Goal: Task Accomplishment & Management: Manage account settings

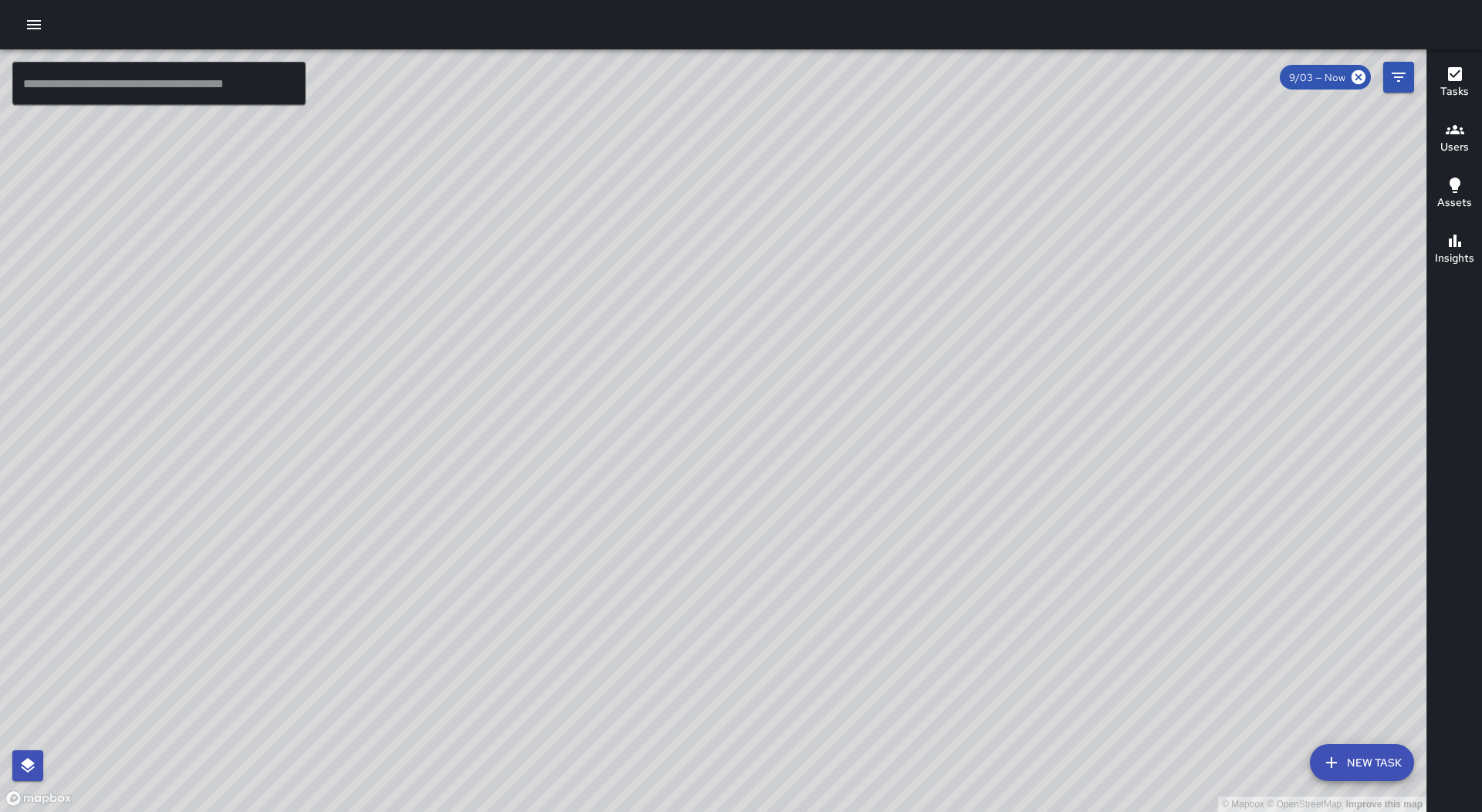
click at [28, 30] on icon "button" at bounding box center [34, 25] width 19 height 19
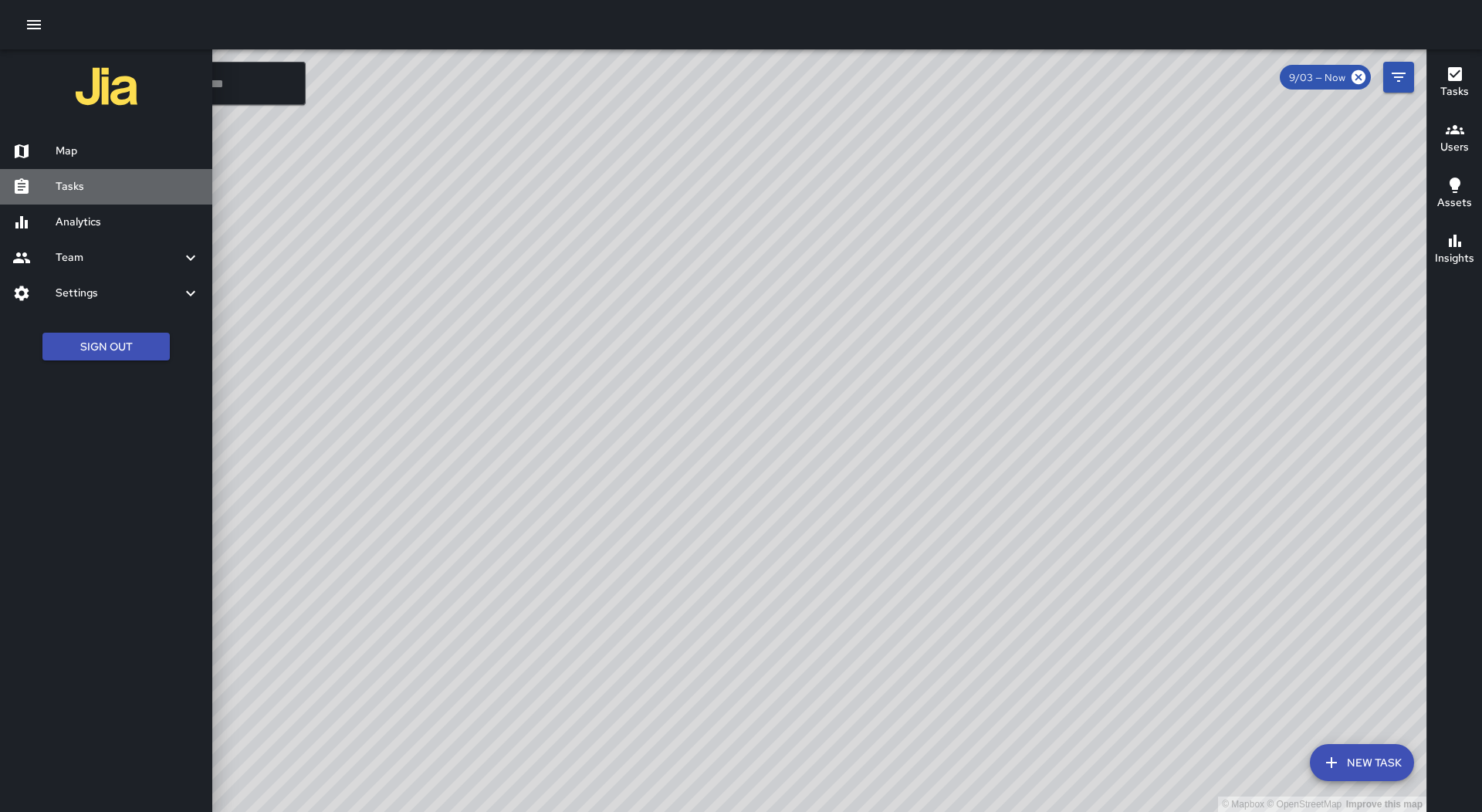
click at [67, 196] on div "Tasks" at bounding box center [106, 187] width 212 height 36
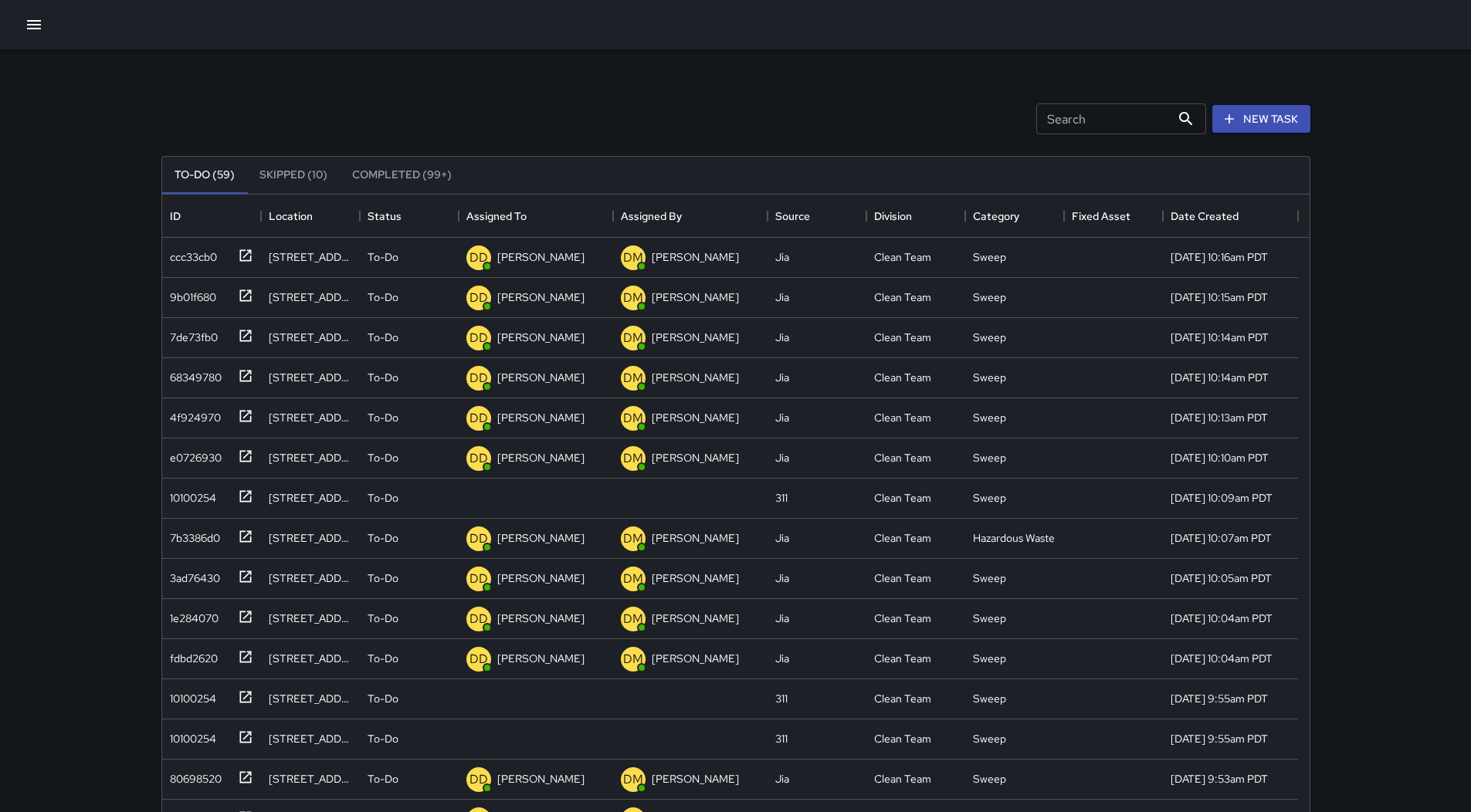
scroll to position [643, 1136]
click at [559, 223] on div "Assigned To" at bounding box center [536, 216] width 139 height 44
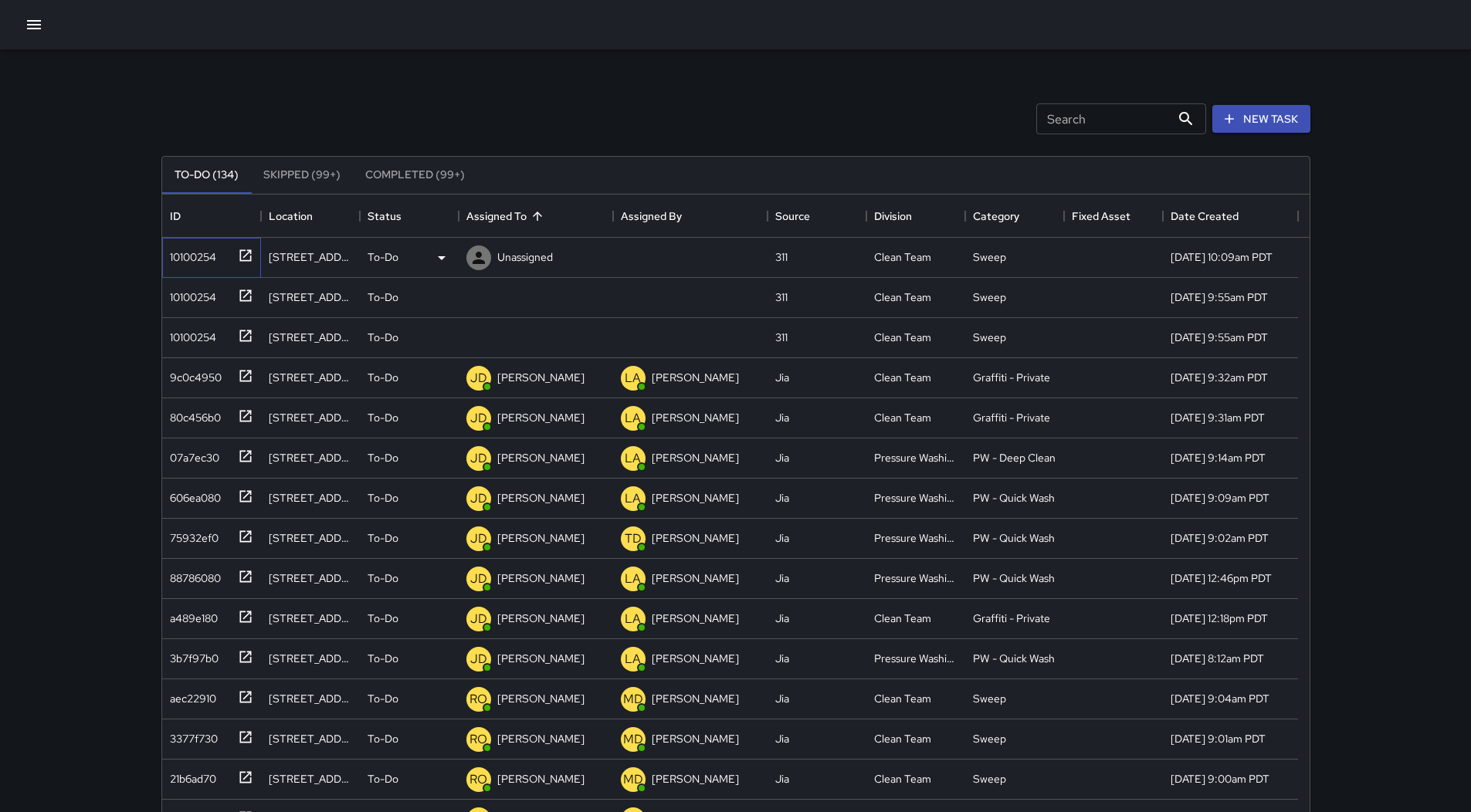
click at [208, 246] on div "10100254" at bounding box center [189, 253] width 52 height 21
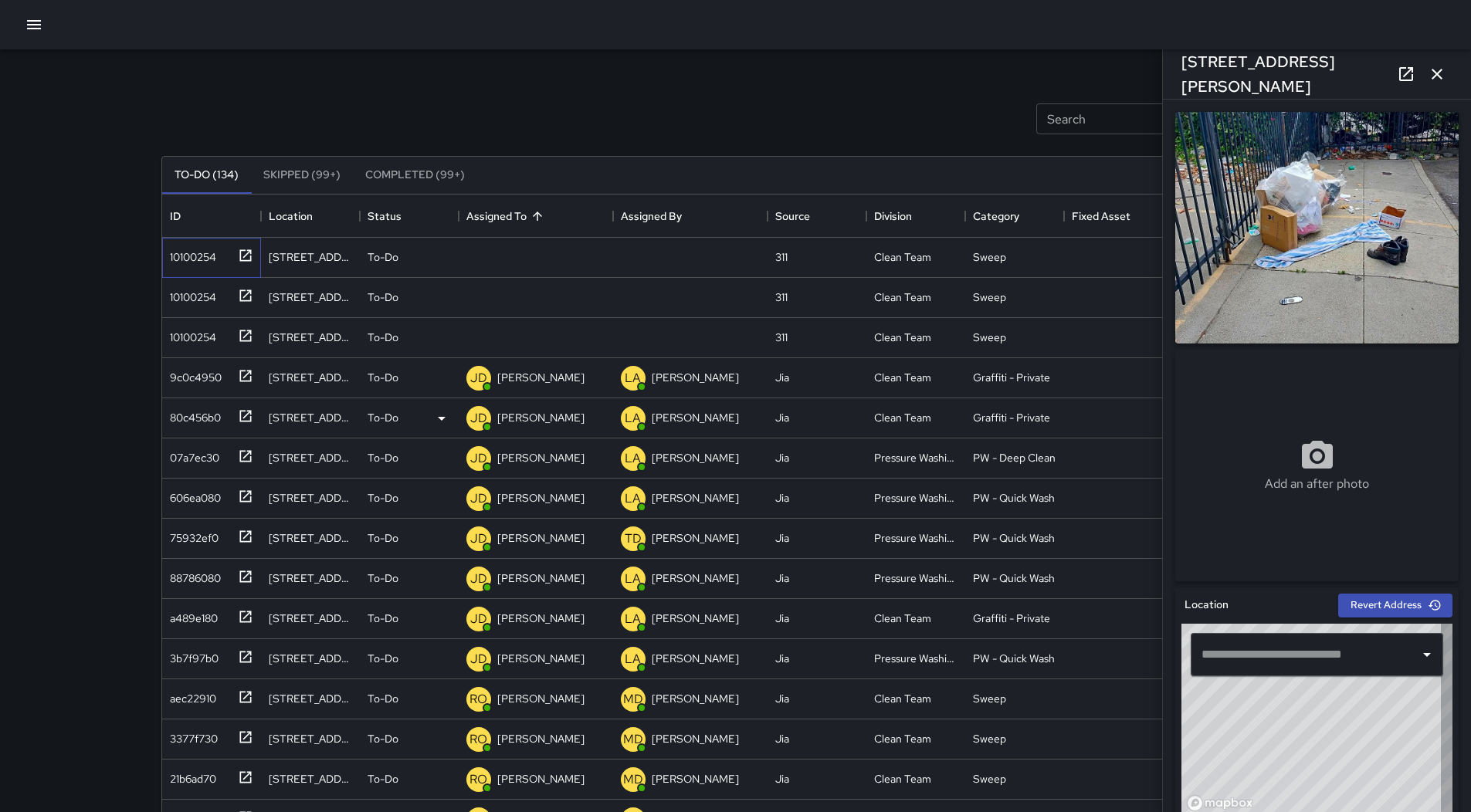
type input "**********"
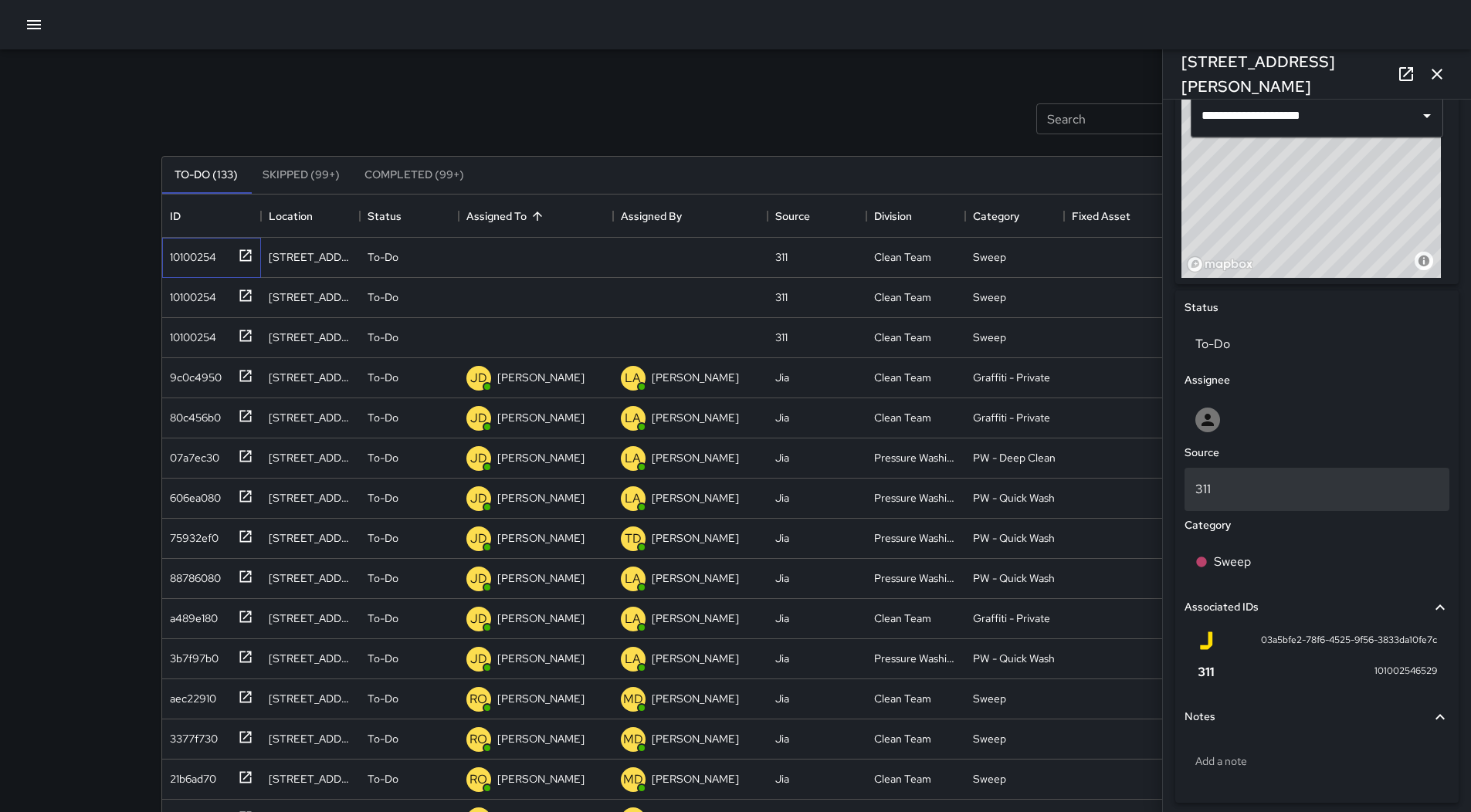
scroll to position [541, 0]
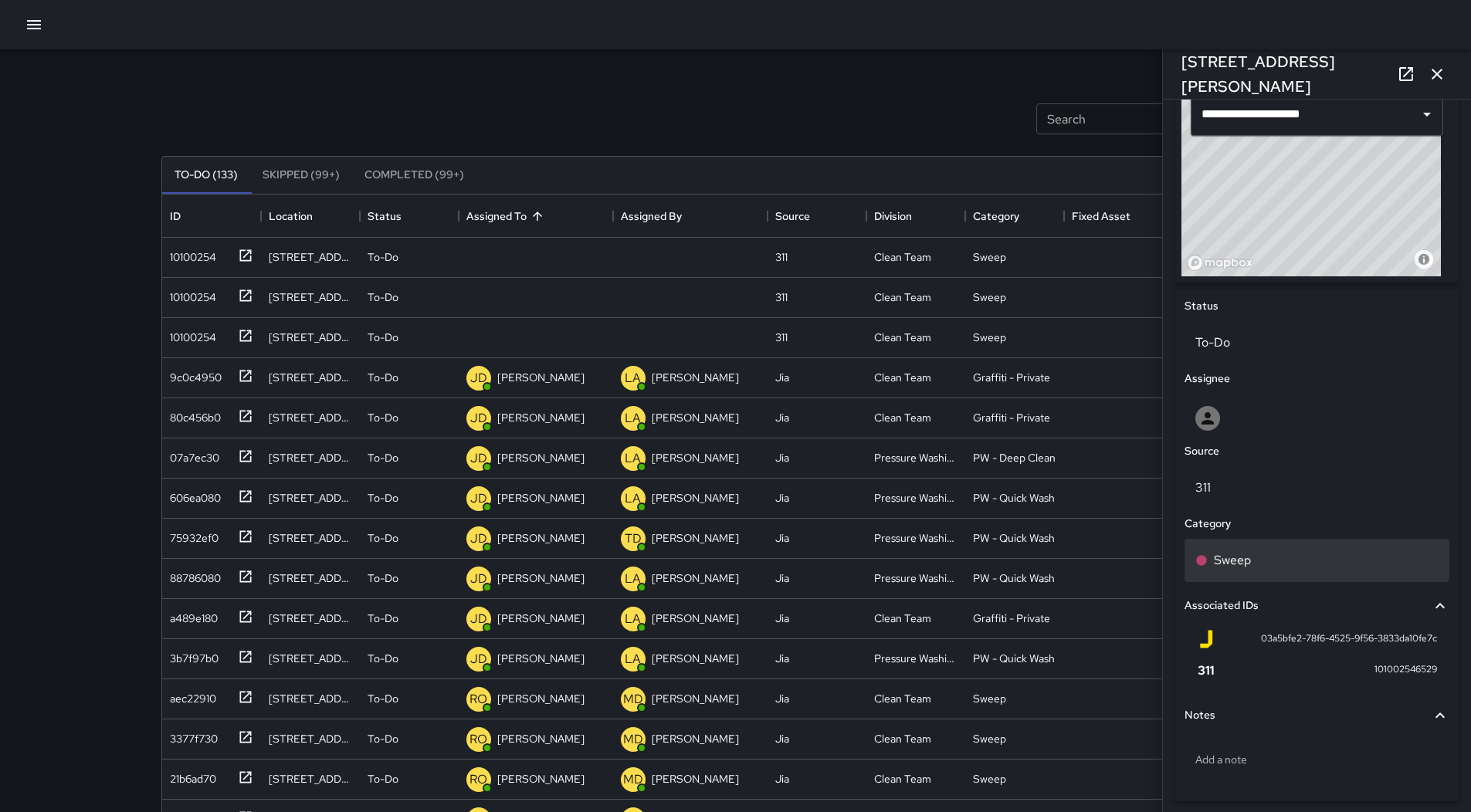
click at [1314, 565] on div "Sweep" at bounding box center [1317, 560] width 243 height 19
click at [934, 103] on div "Search Search New Task" at bounding box center [736, 119] width 1155 height 80
click at [509, 258] on p "Unassigned" at bounding box center [525, 257] width 56 height 15
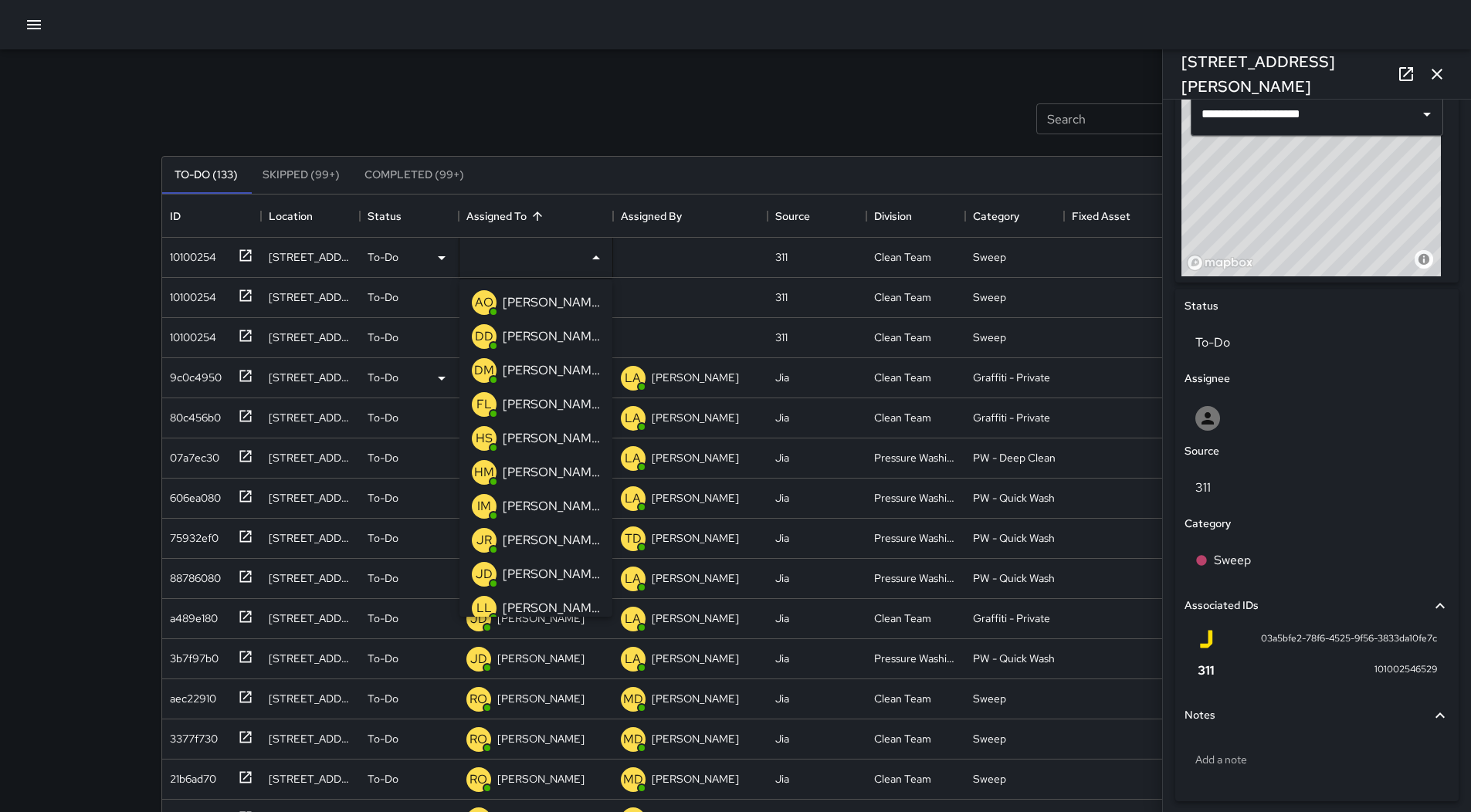
drag, startPoint x: 552, startPoint y: 344, endPoint x: 542, endPoint y: 344, distance: 10.0
click at [554, 344] on p "[PERSON_NAME]" at bounding box center [551, 337] width 98 height 19
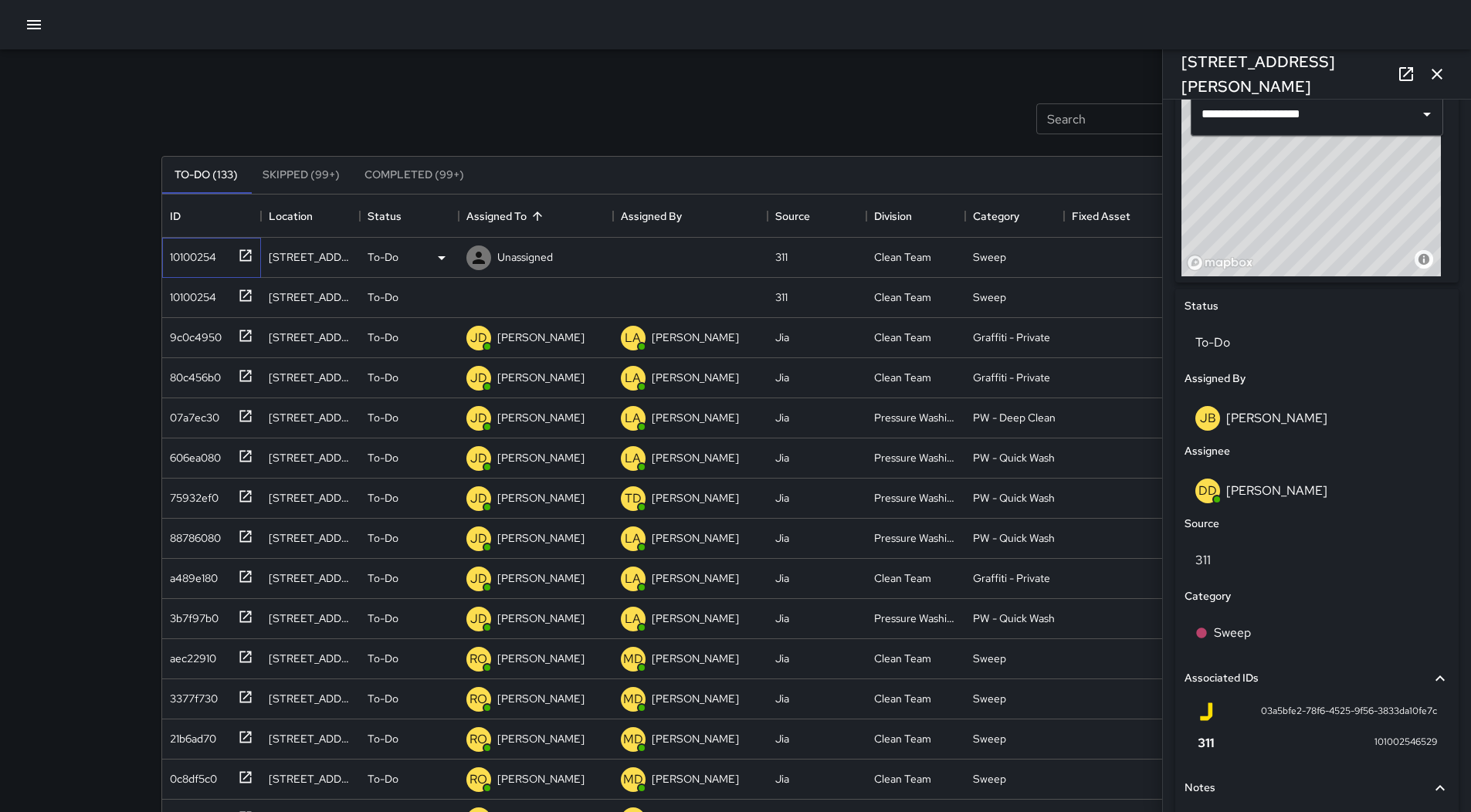
click at [191, 258] on div "10100254" at bounding box center [189, 253] width 52 height 21
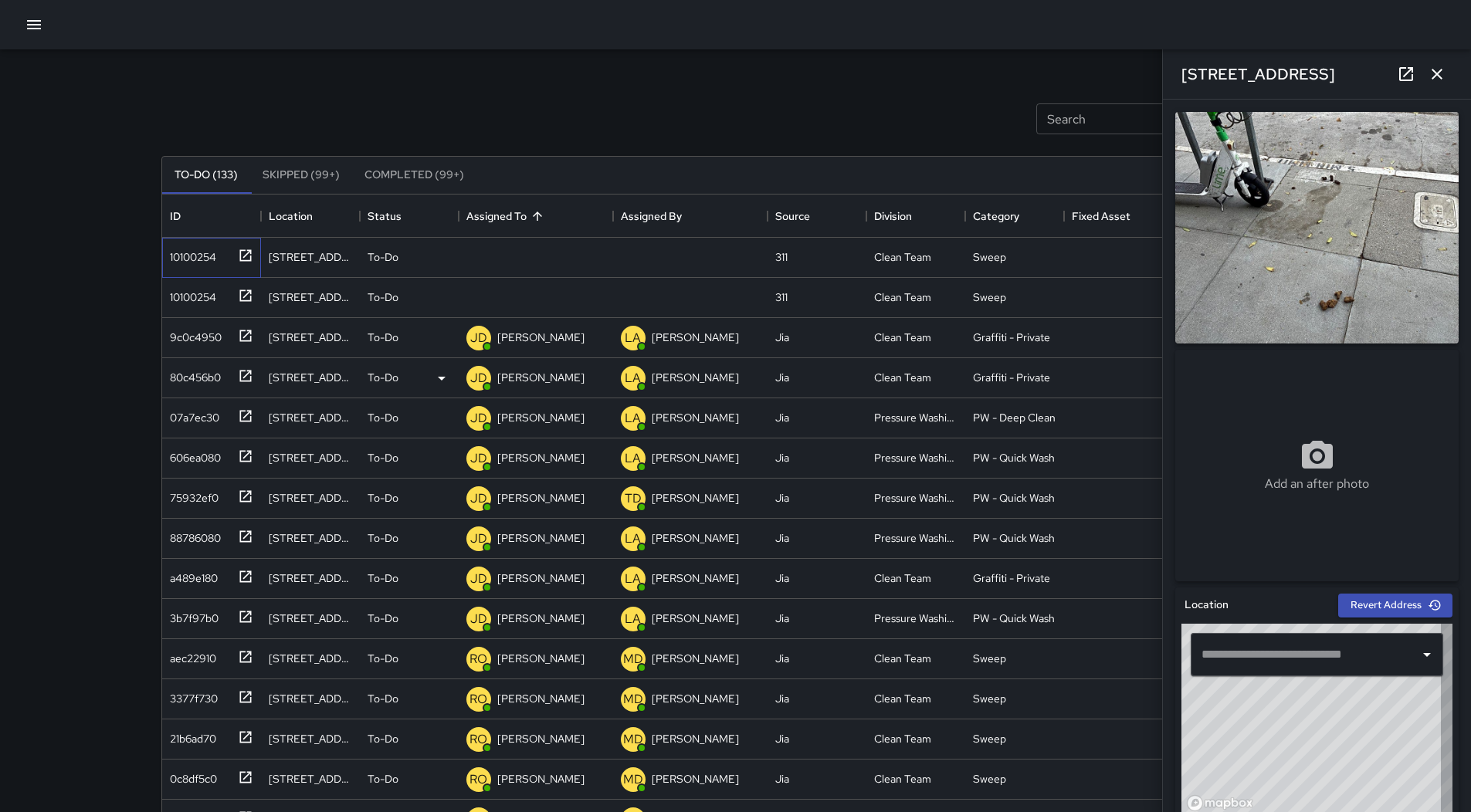
type input "**********"
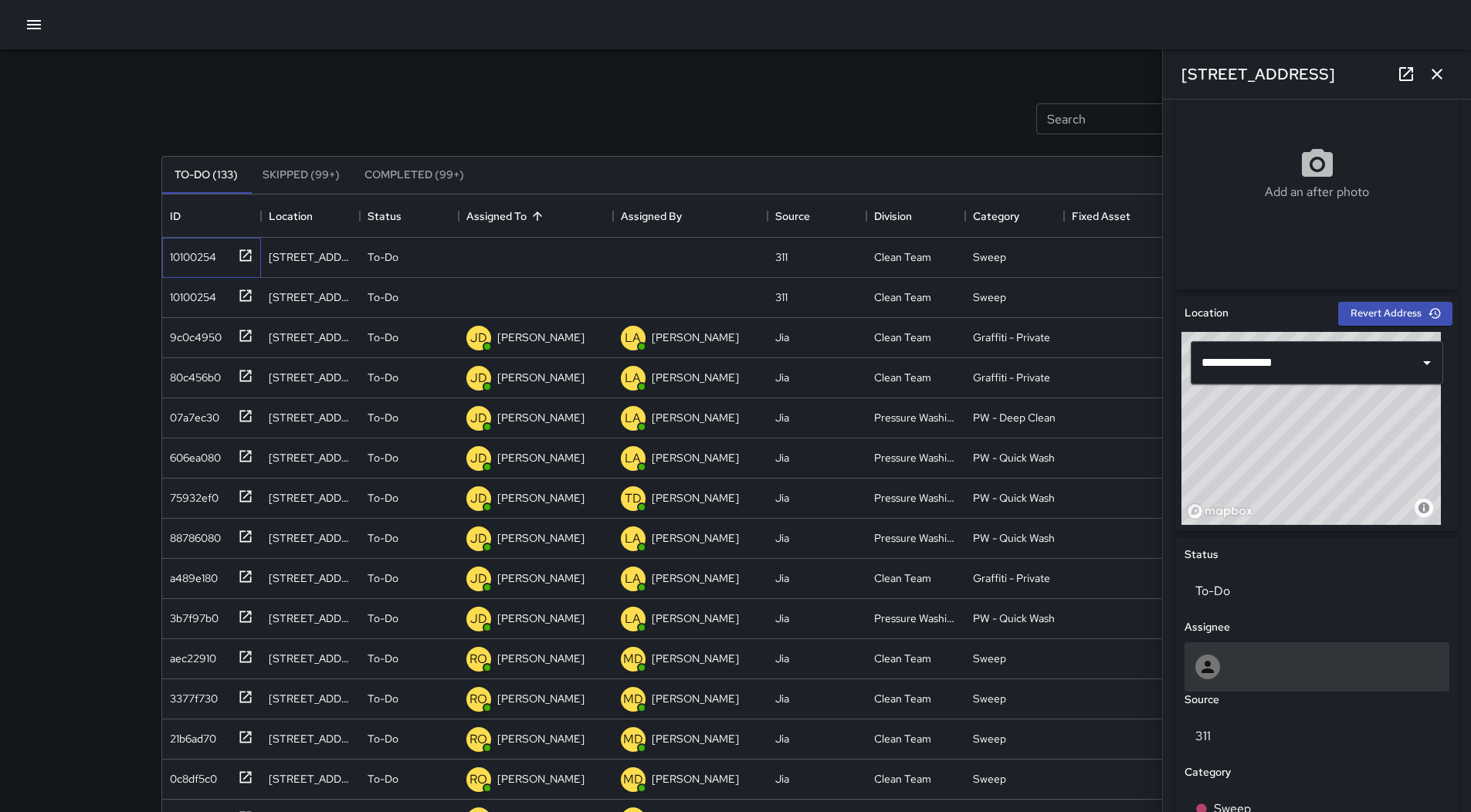
scroll to position [463, 0]
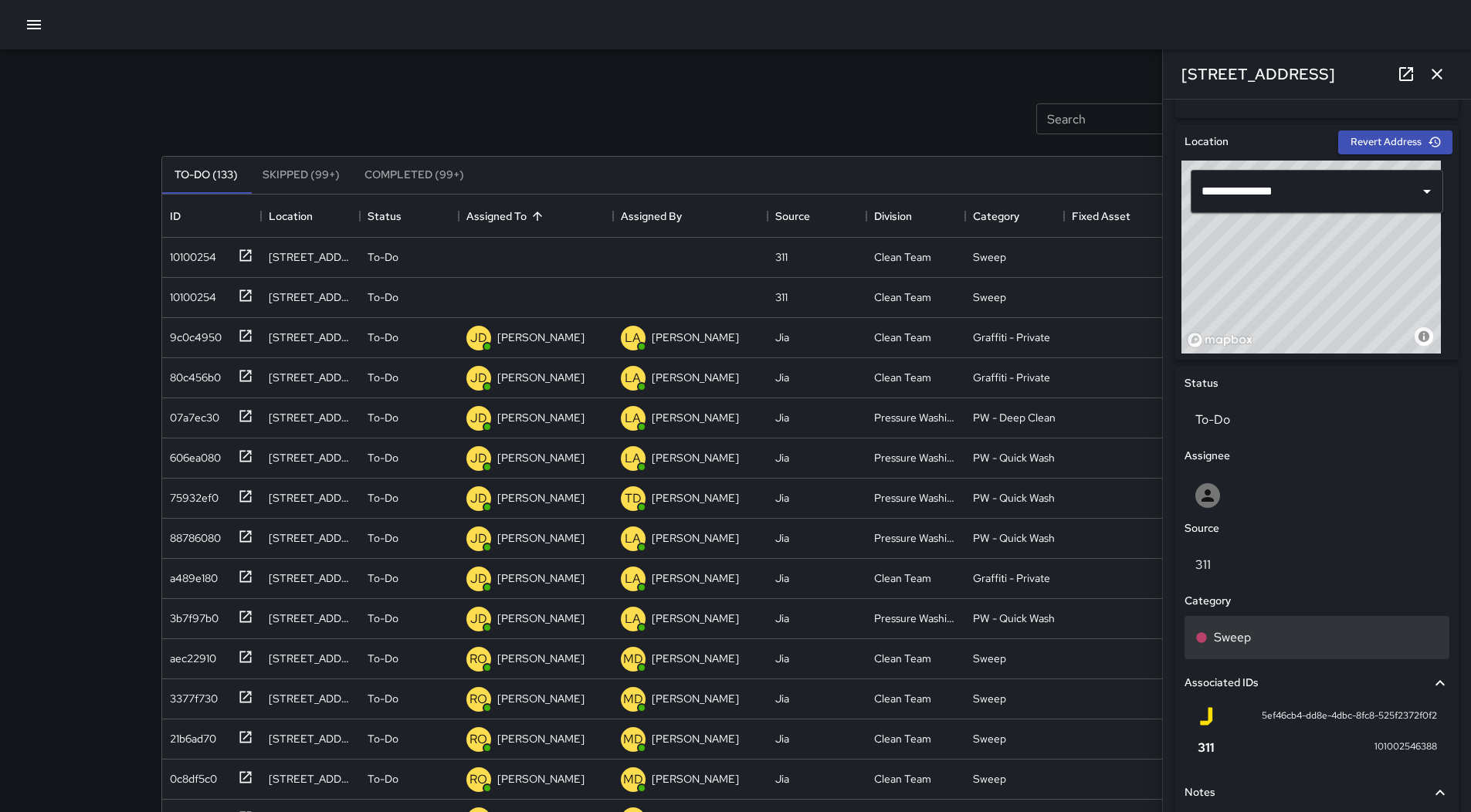
click at [1297, 637] on div "Sweep" at bounding box center [1317, 637] width 243 height 19
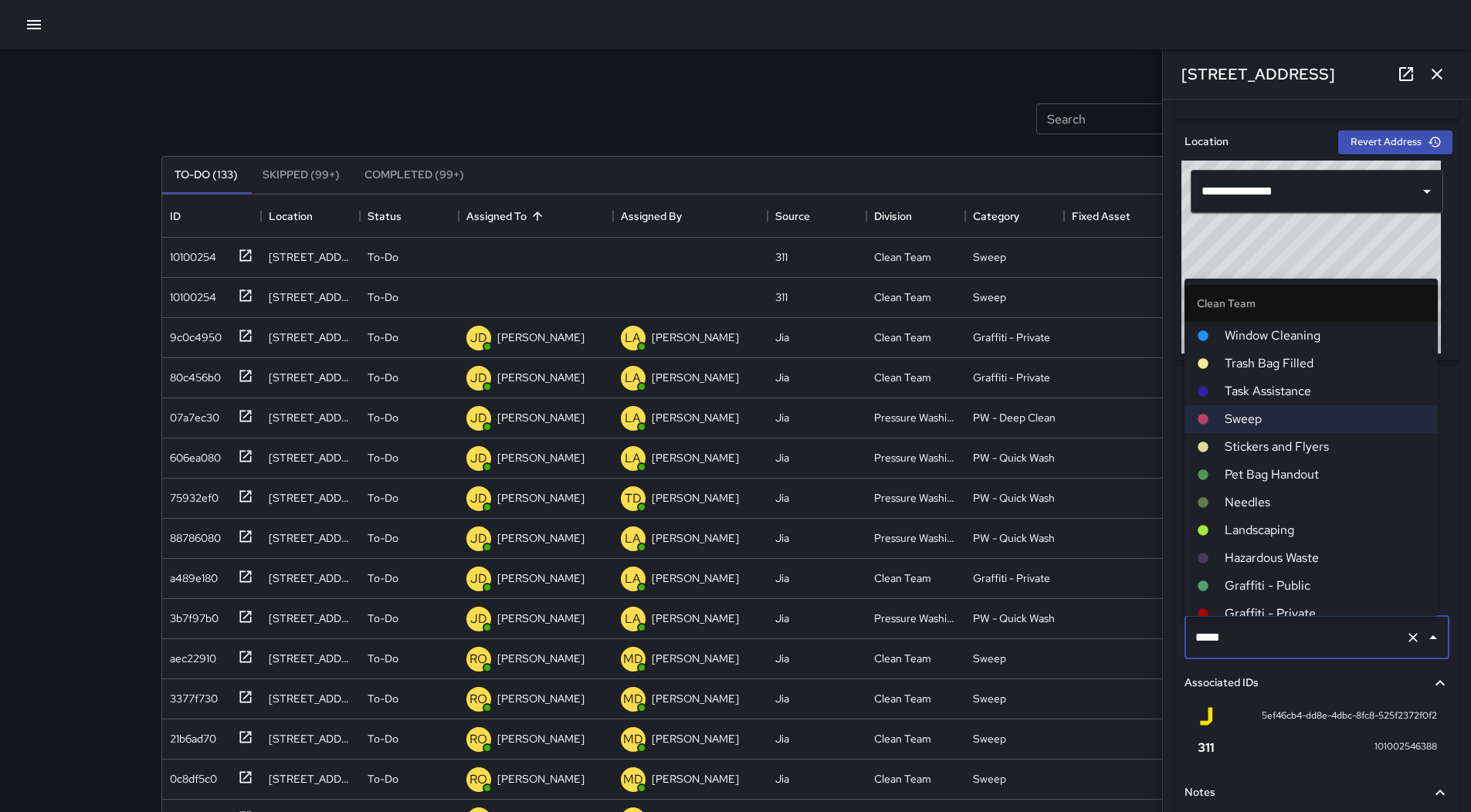
click at [1302, 553] on span "Hazardous Waste" at bounding box center [1325, 558] width 201 height 19
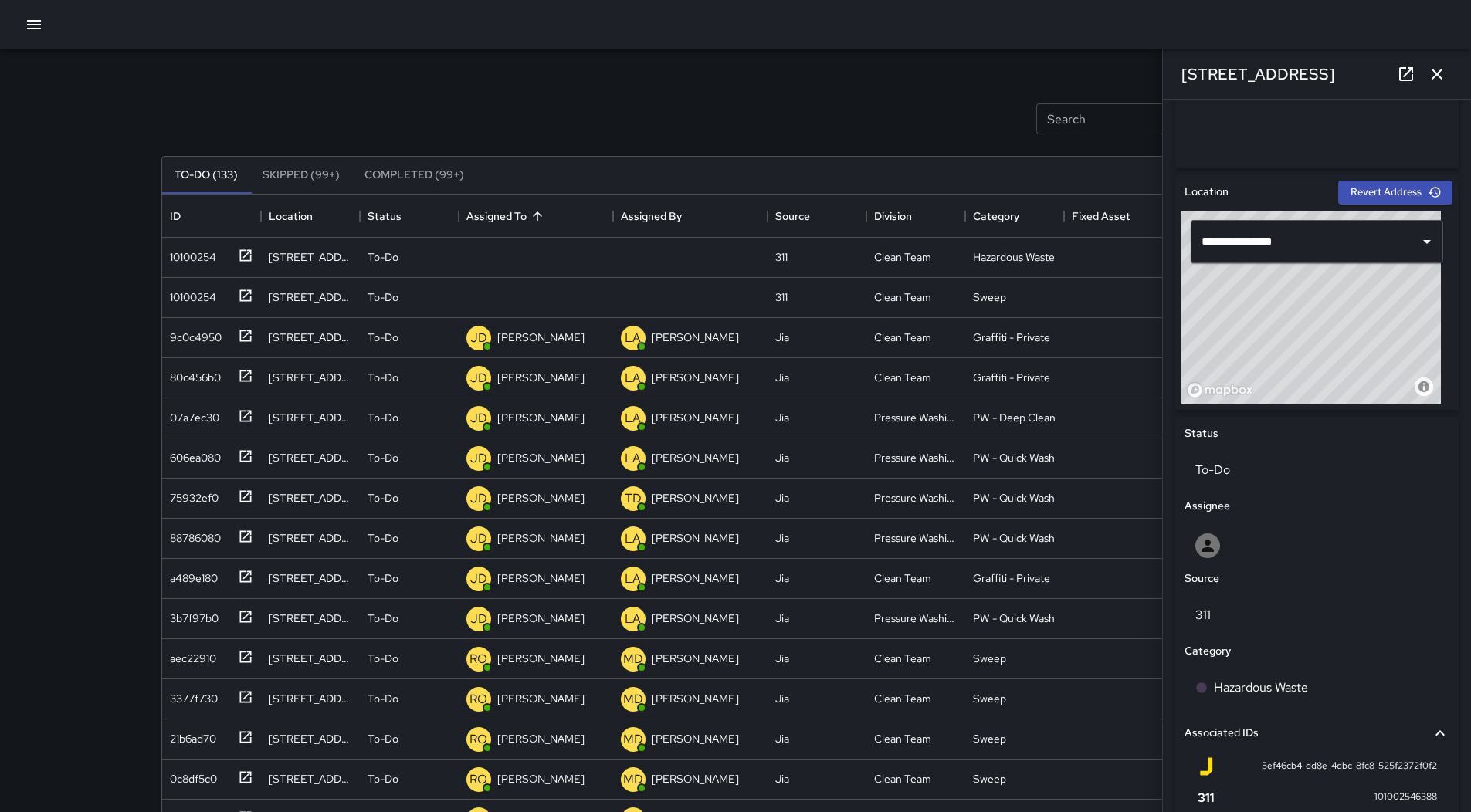
scroll to position [386, 0]
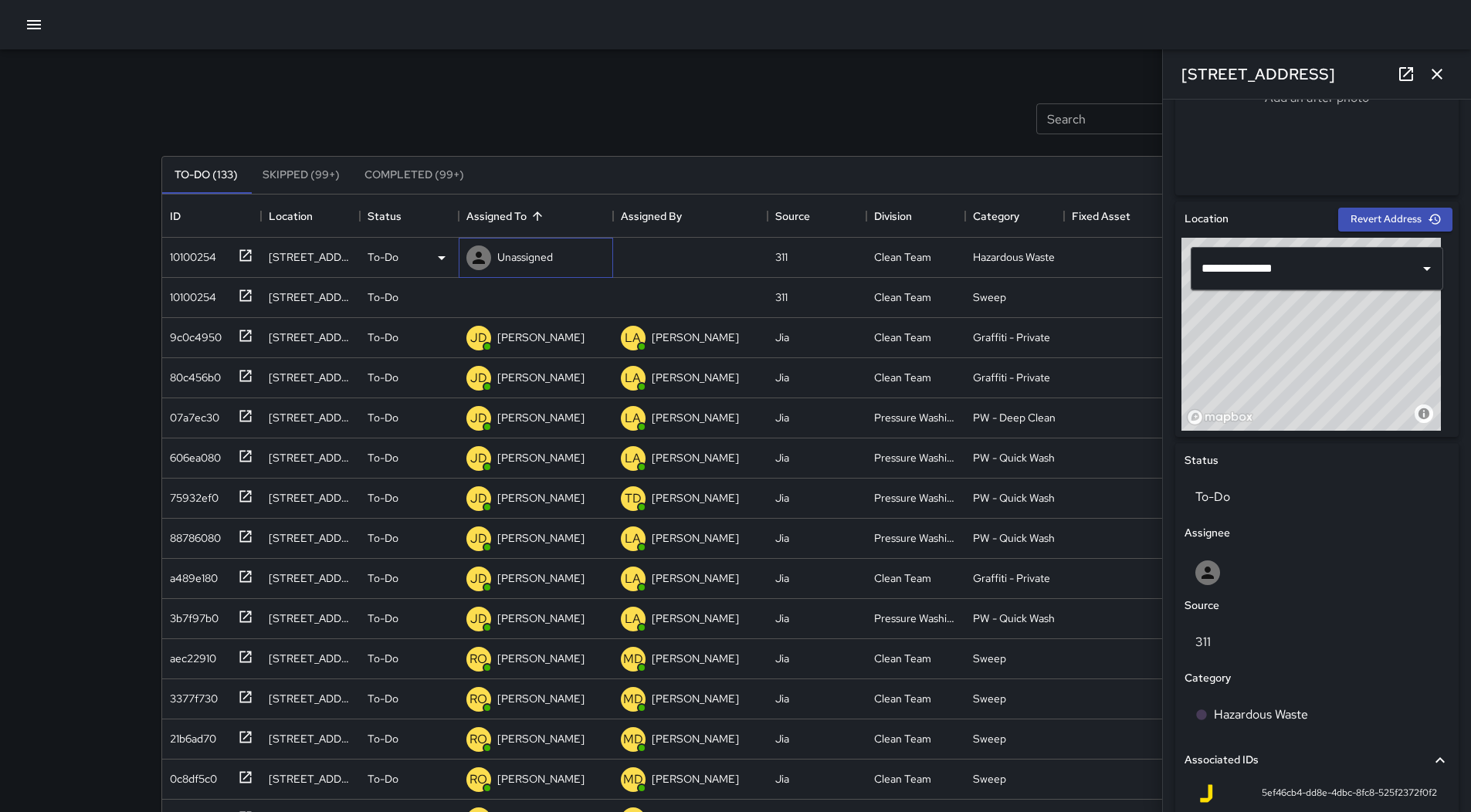
click at [532, 247] on div "Unassigned" at bounding box center [525, 257] width 62 height 21
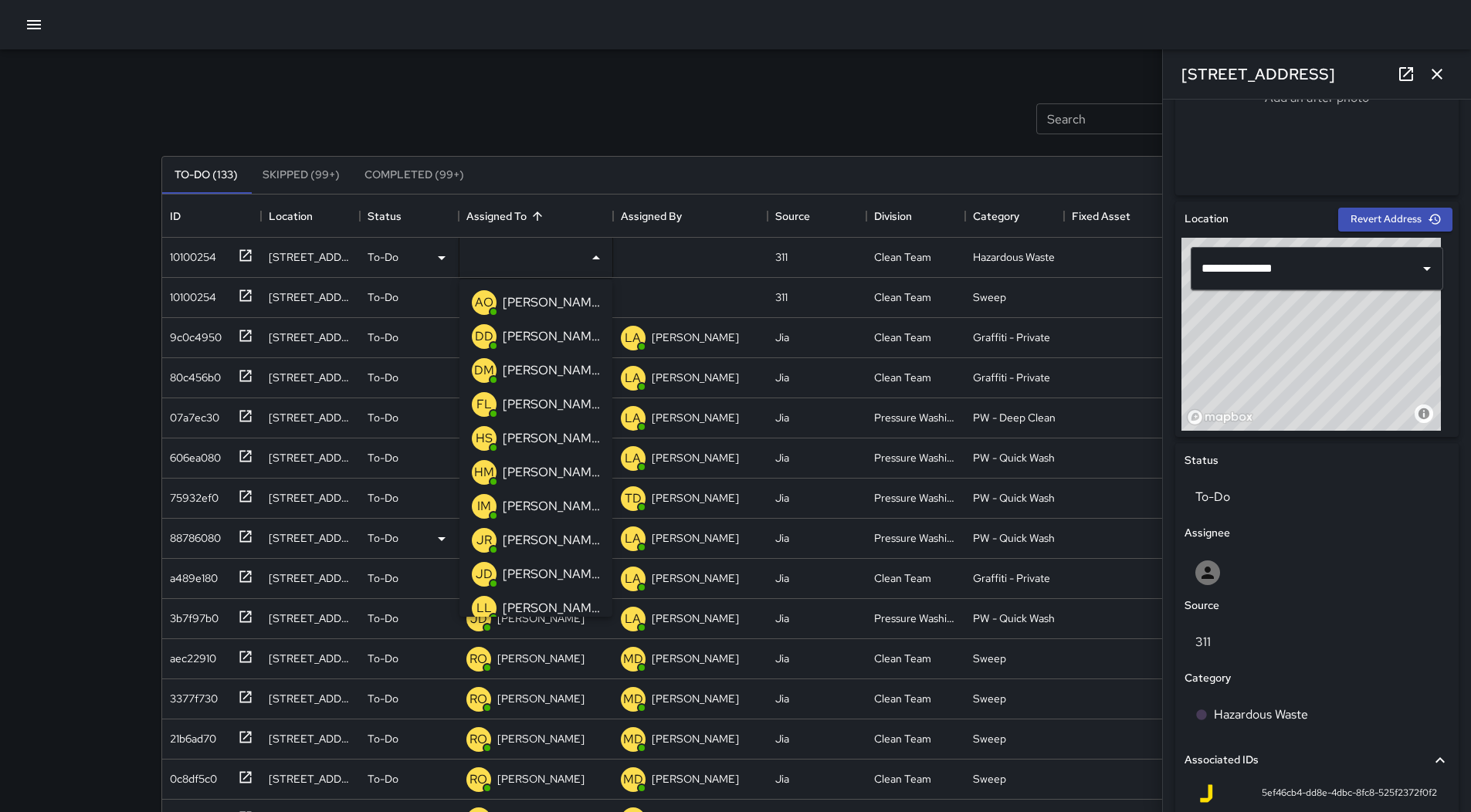
click at [558, 501] on p "[PERSON_NAME]" at bounding box center [551, 507] width 98 height 19
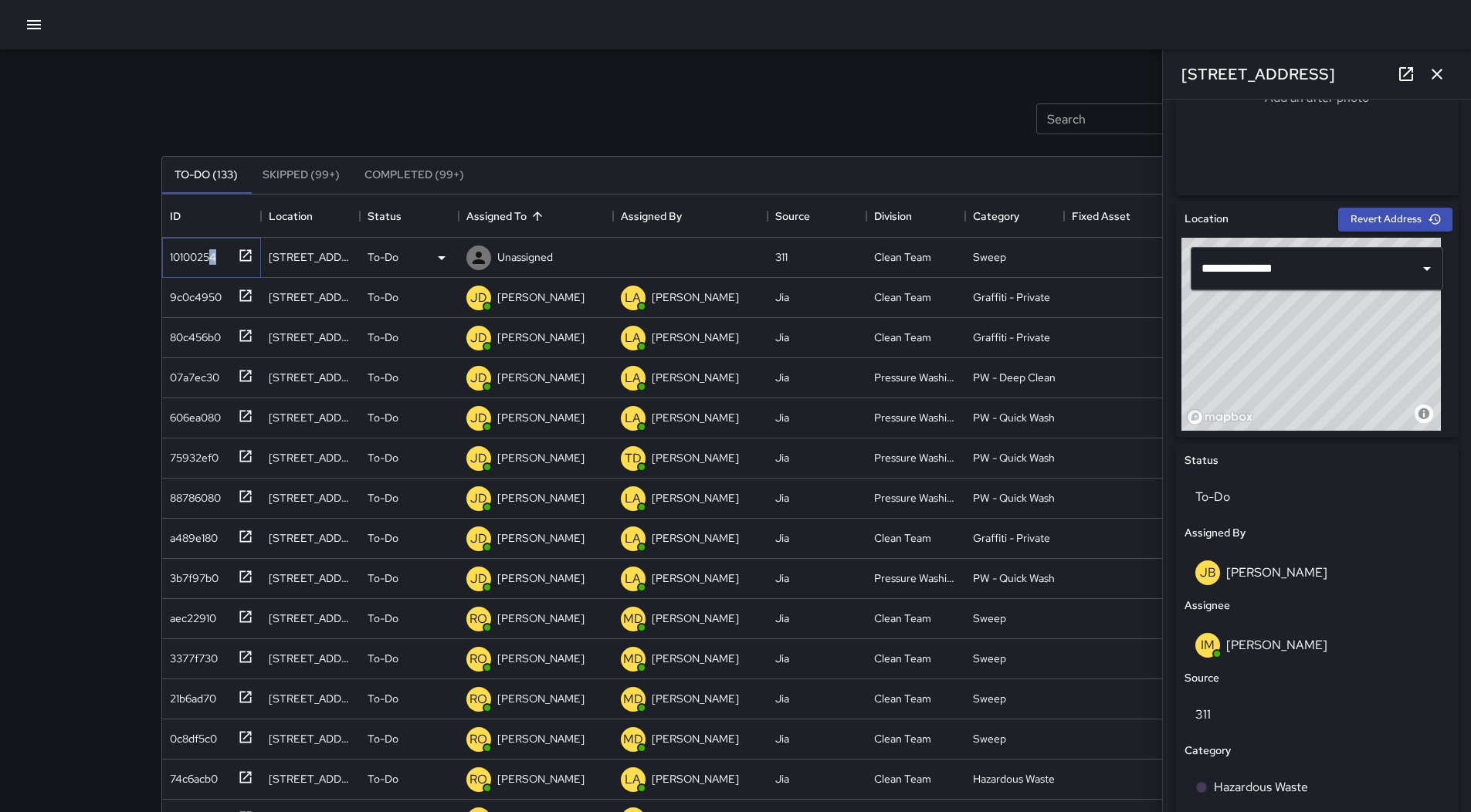
click at [215, 246] on div "10100254" at bounding box center [189, 253] width 52 height 21
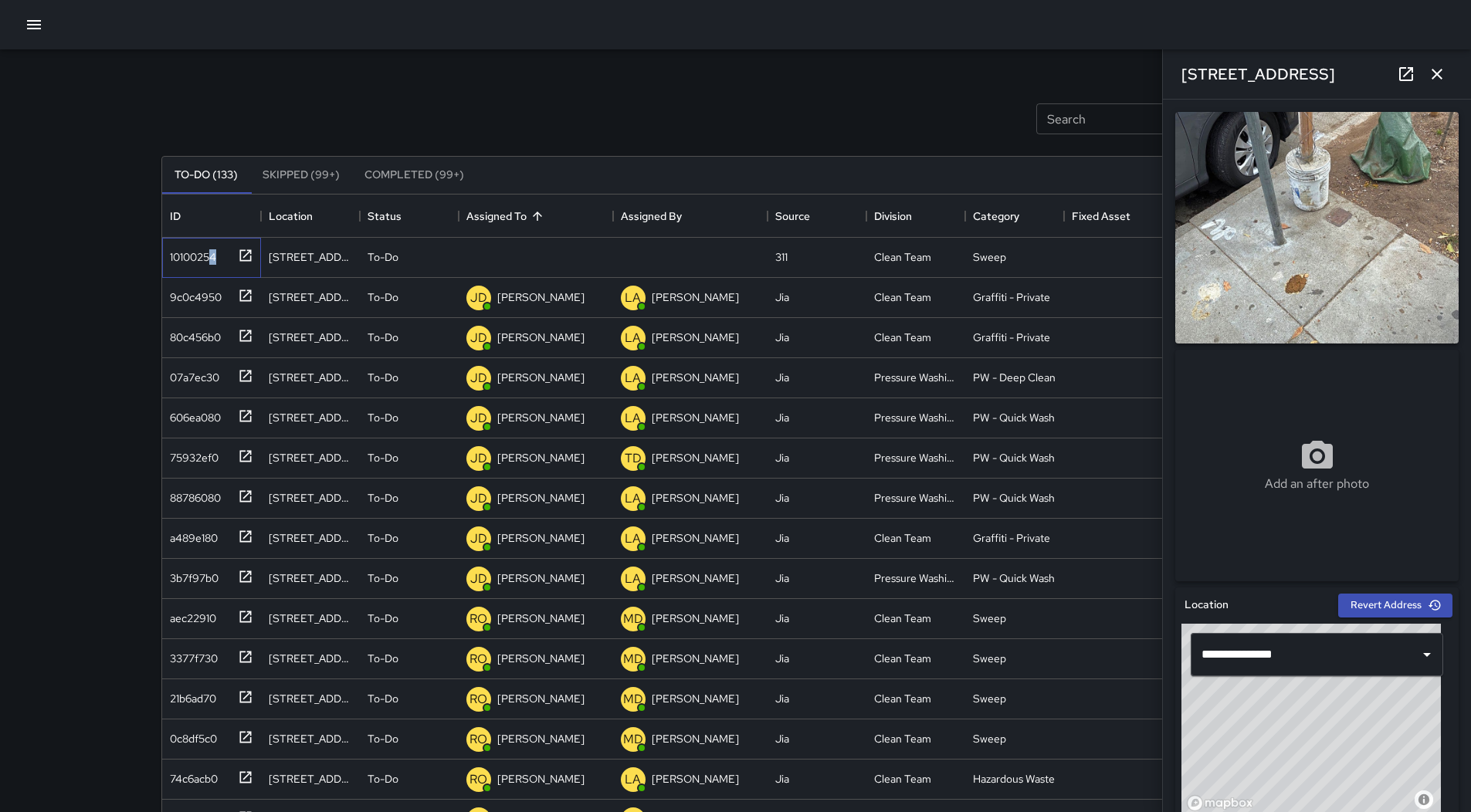
scroll to position [576, 0]
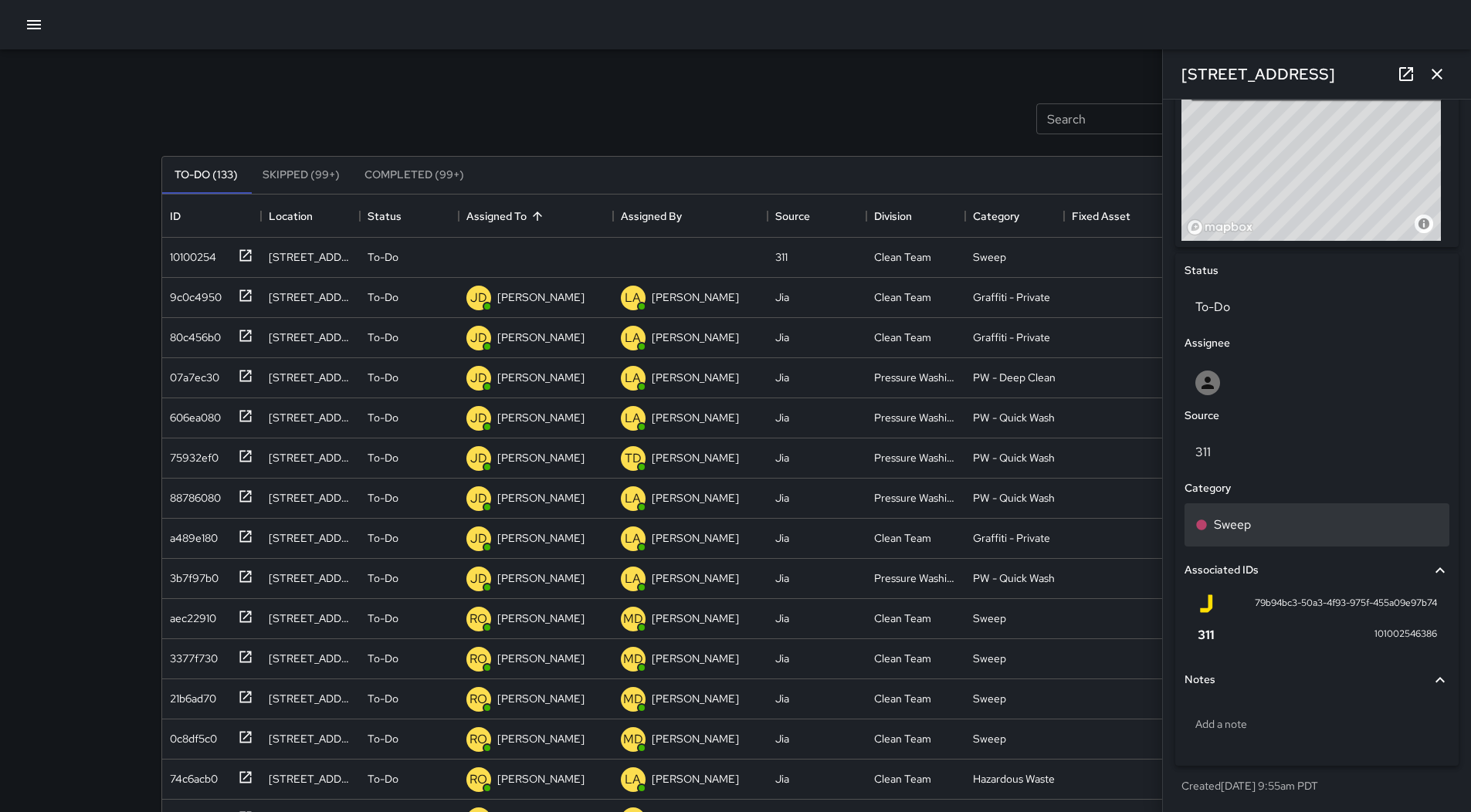
click at [1291, 519] on div "Sweep" at bounding box center [1317, 525] width 243 height 19
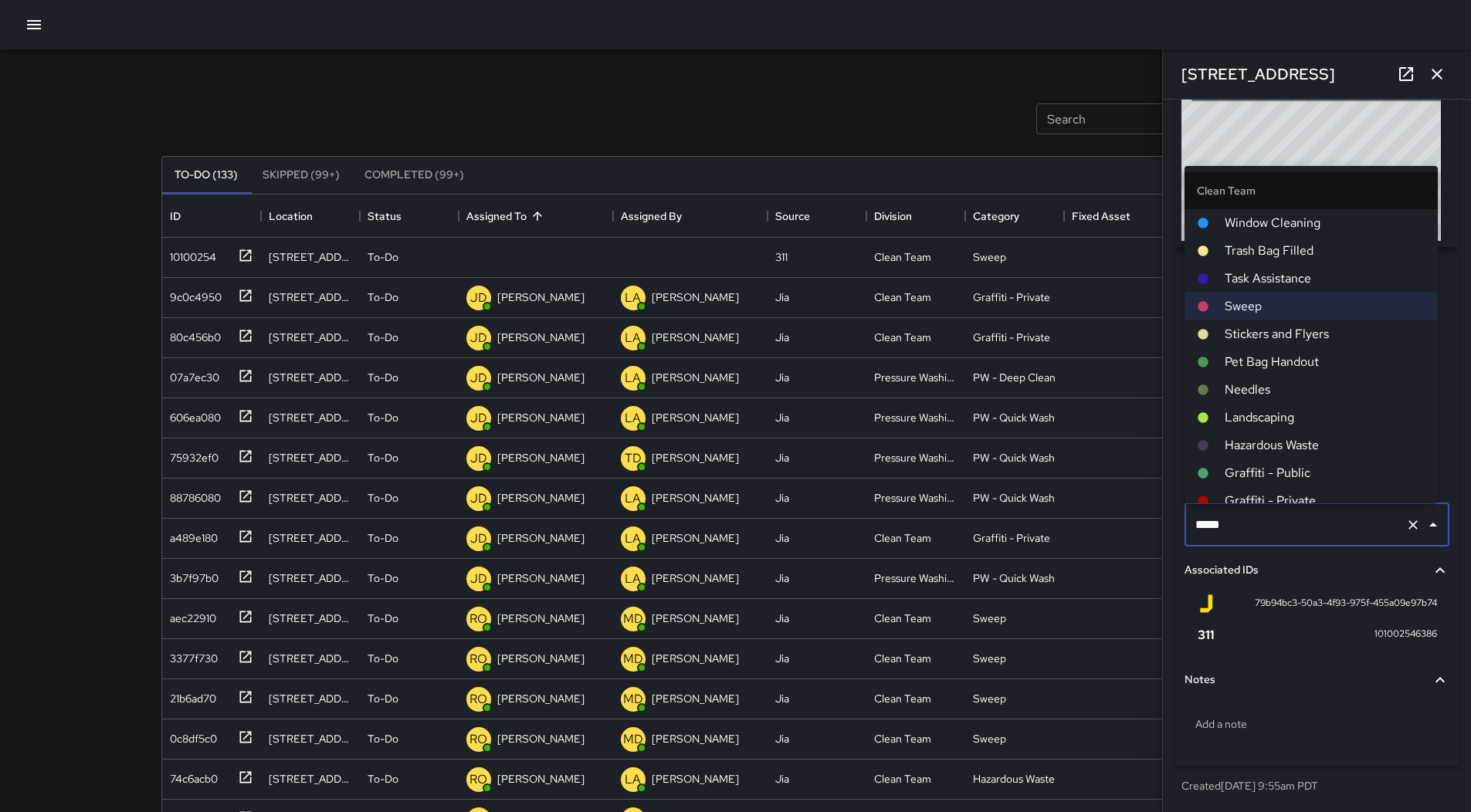
click at [1274, 431] on li "Hazardous Waste" at bounding box center [1311, 445] width 253 height 27
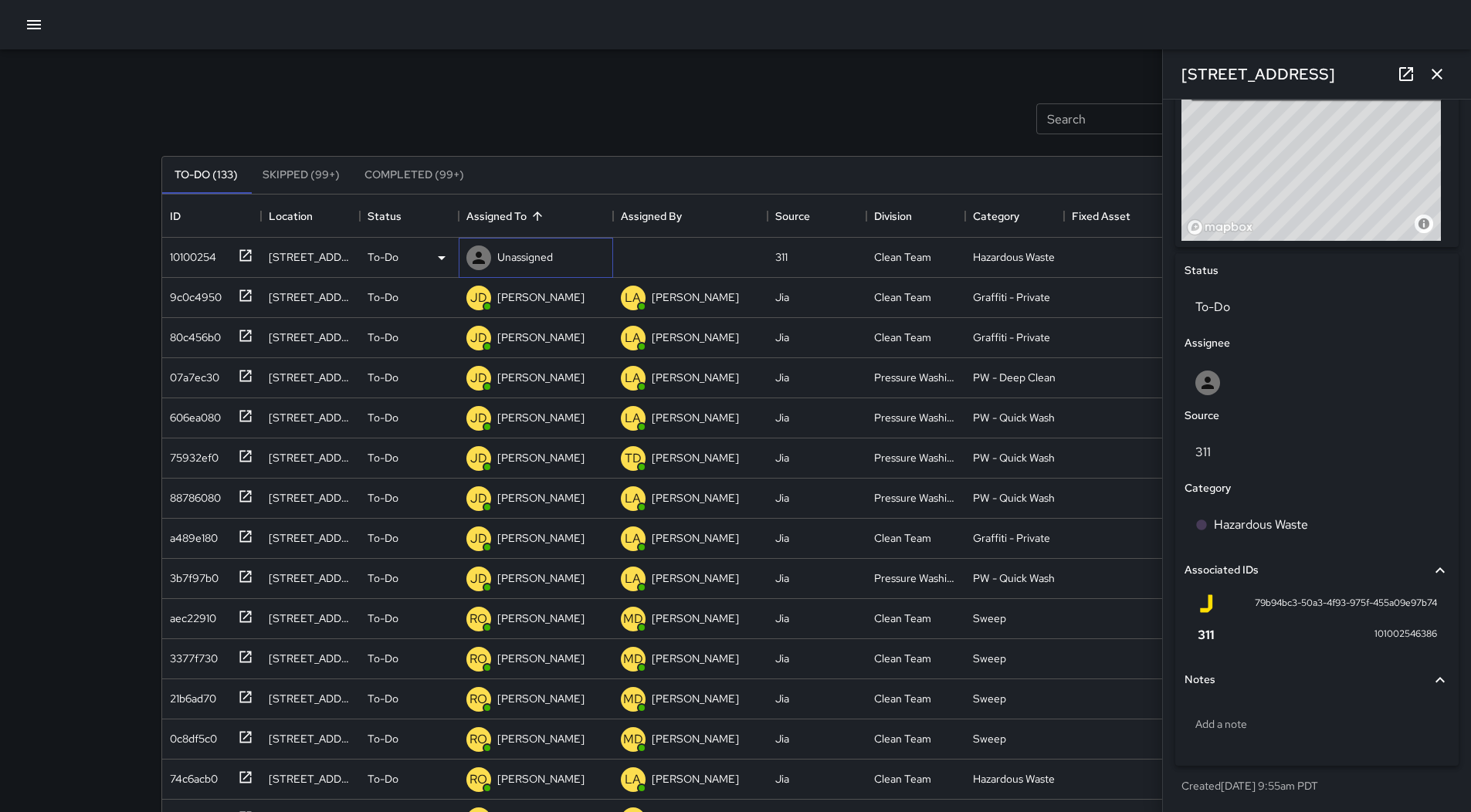
click at [533, 258] on p "Unassigned" at bounding box center [525, 257] width 56 height 15
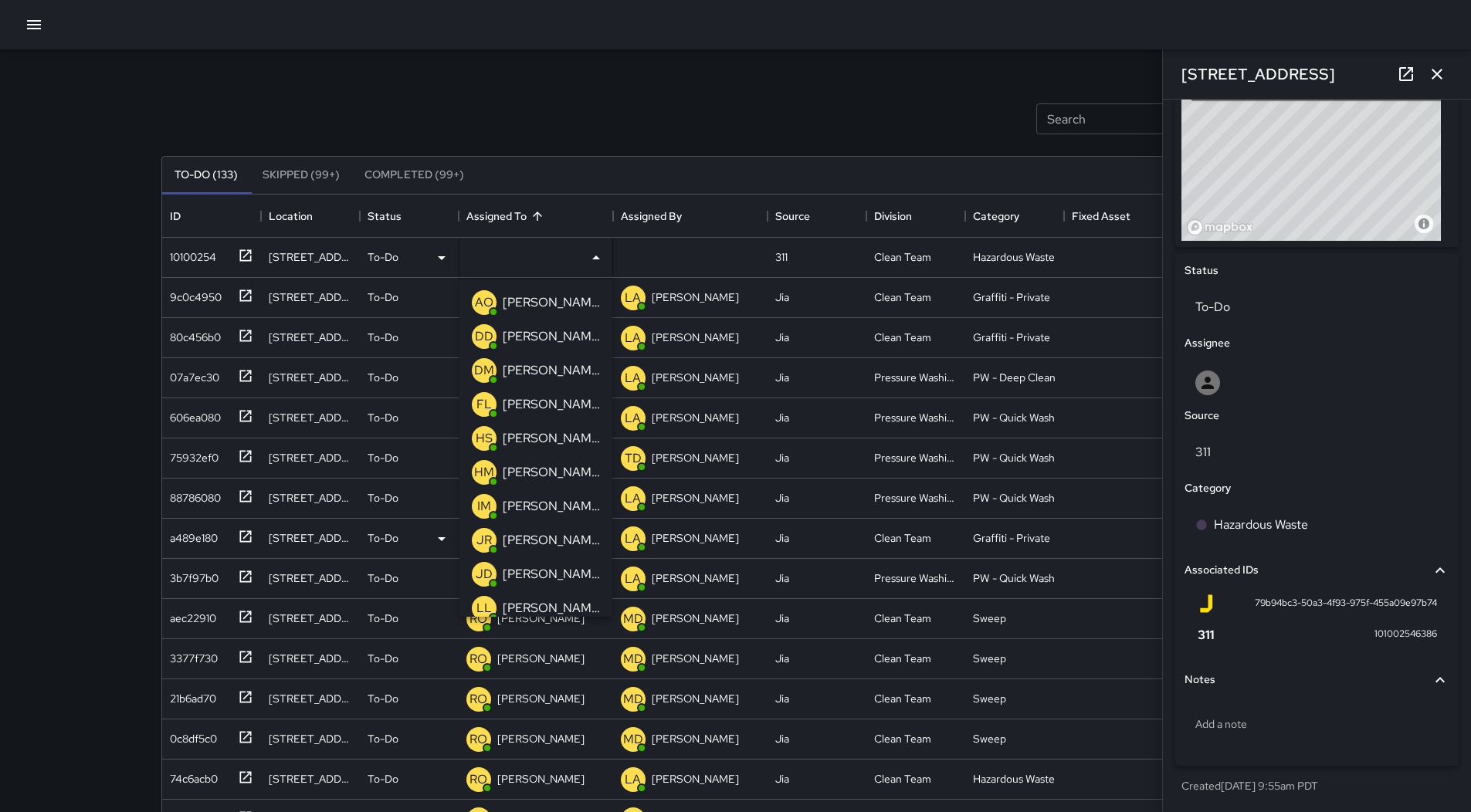
click at [538, 511] on p "[PERSON_NAME]" at bounding box center [551, 507] width 98 height 19
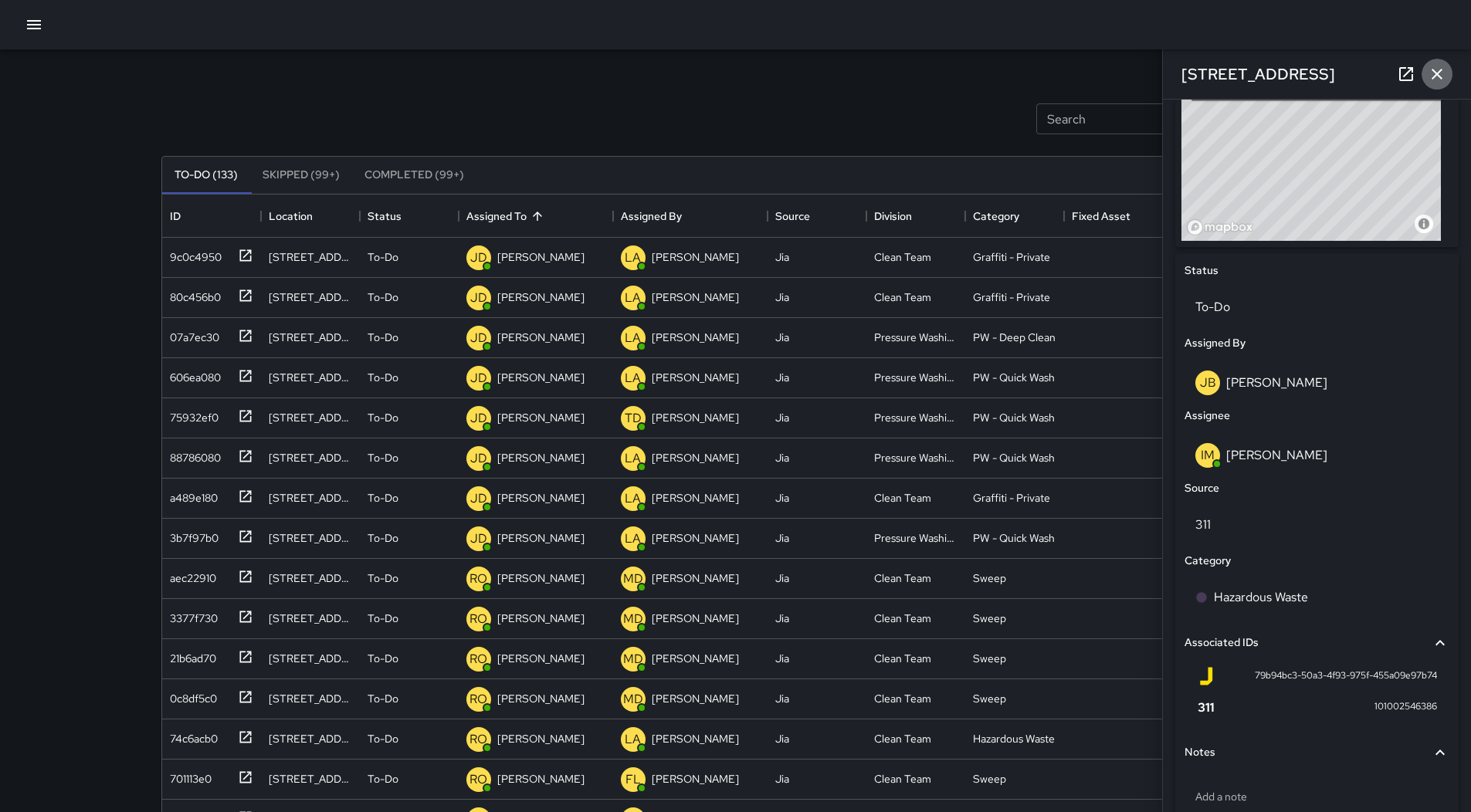
click at [1435, 60] on button "button" at bounding box center [1437, 74] width 31 height 31
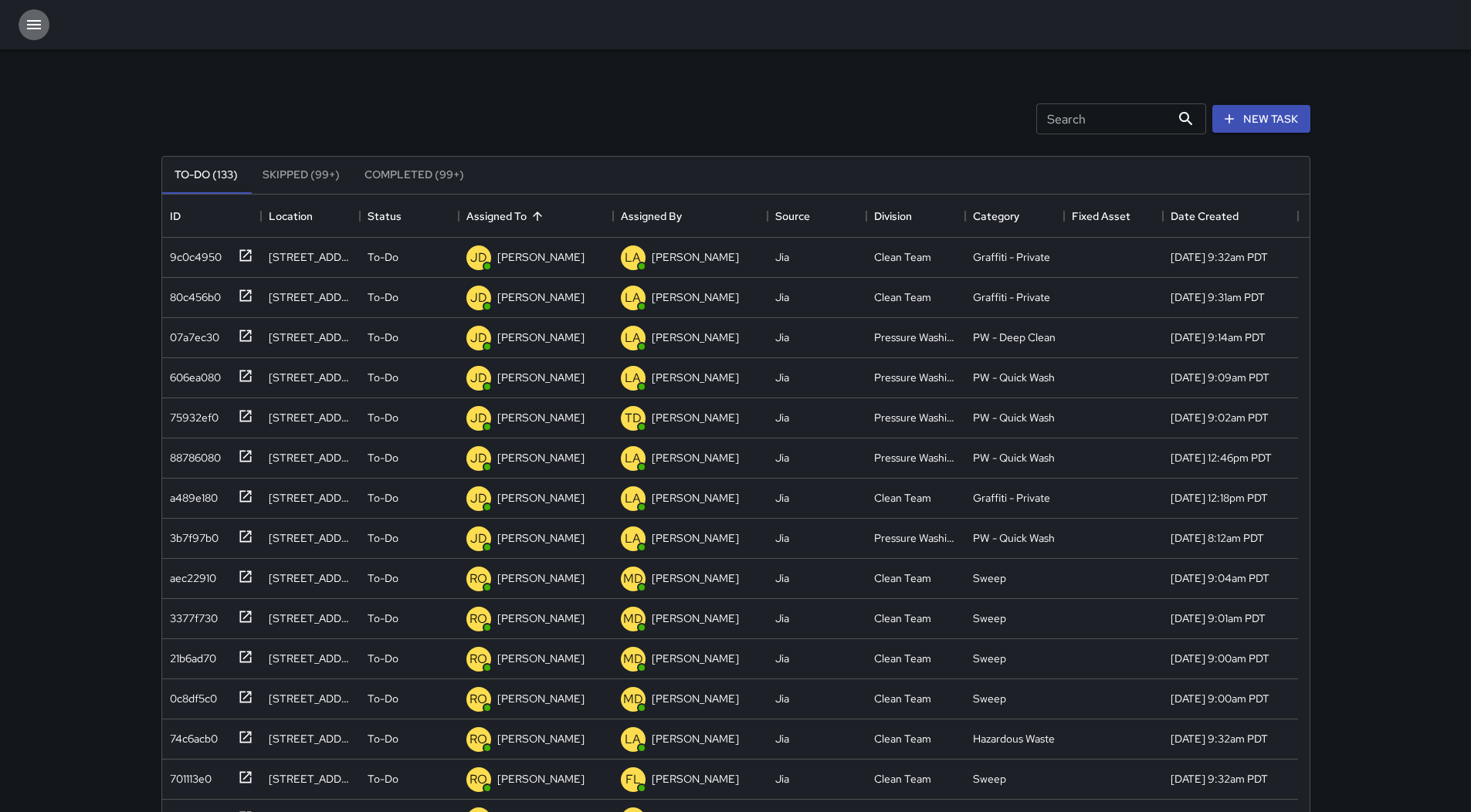
click at [34, 27] on icon "button" at bounding box center [34, 25] width 19 height 19
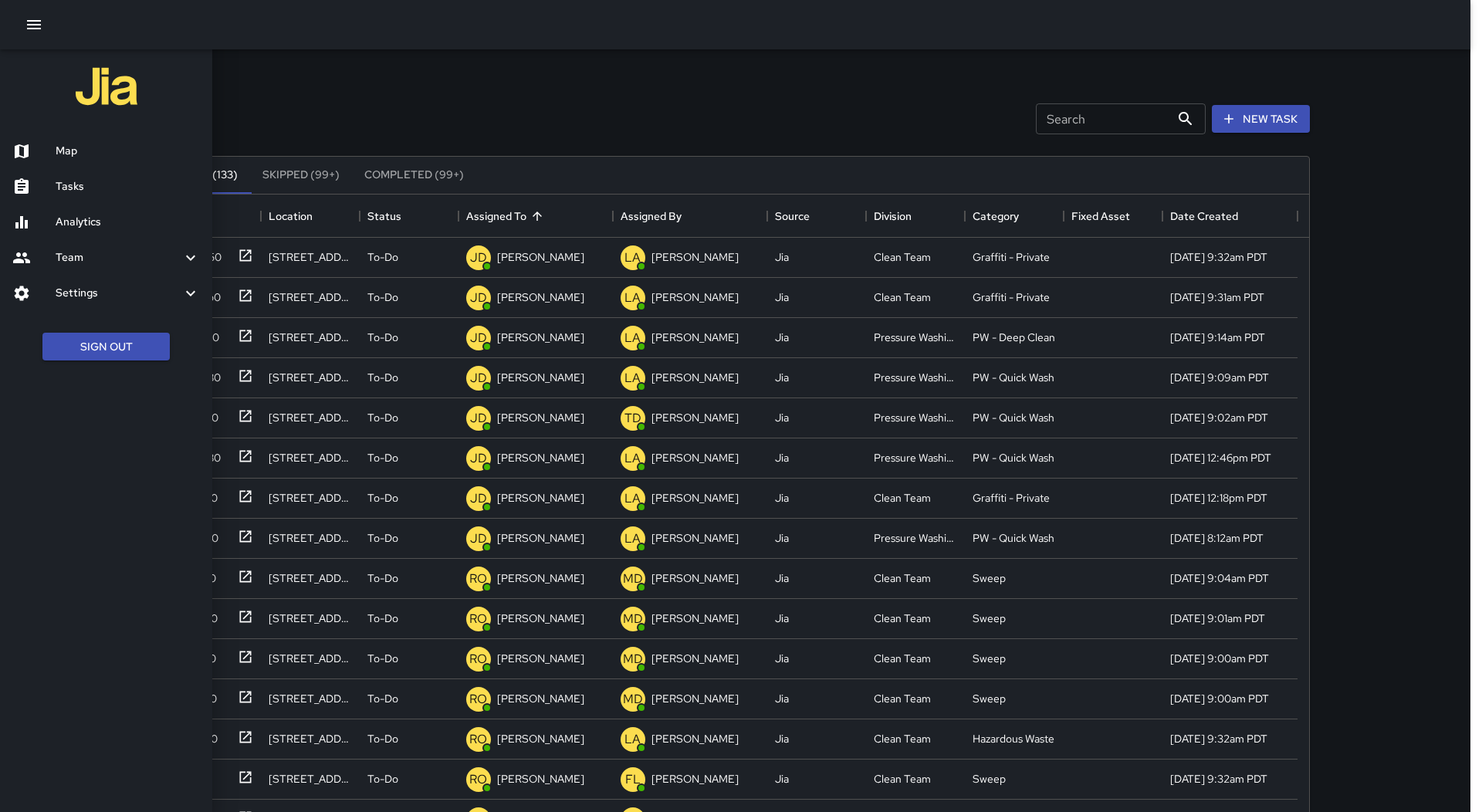
click at [107, 146] on h6 "Map" at bounding box center [127, 151] width 145 height 17
